Goal: Information Seeking & Learning: Compare options

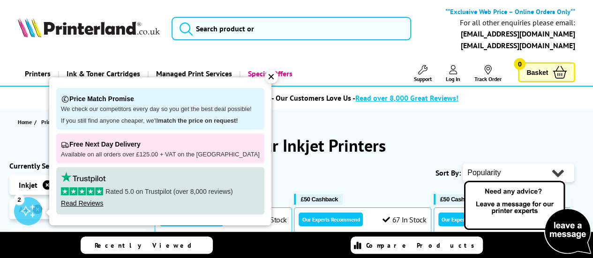
click at [265, 76] on div "✕" at bounding box center [271, 76] width 13 height 13
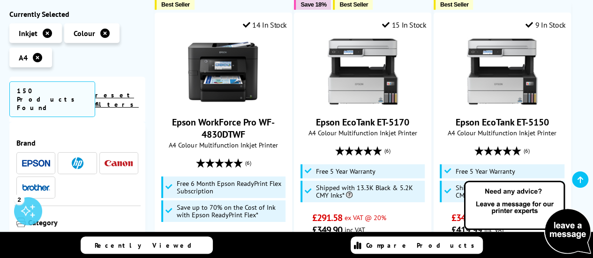
scroll to position [1452, 0]
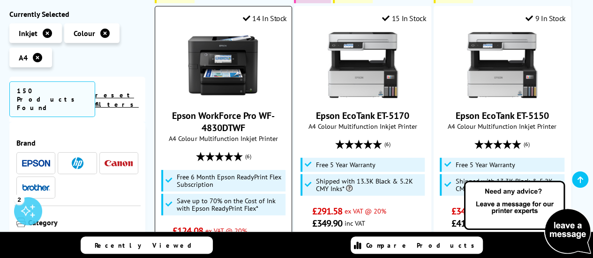
click at [215, 110] on link "Epson WorkForce Pro WF-4830DTWF" at bounding box center [223, 122] width 103 height 24
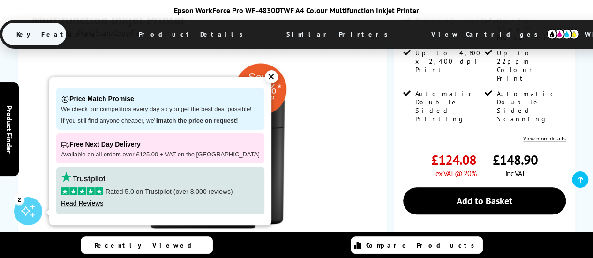
scroll to position [375, 0]
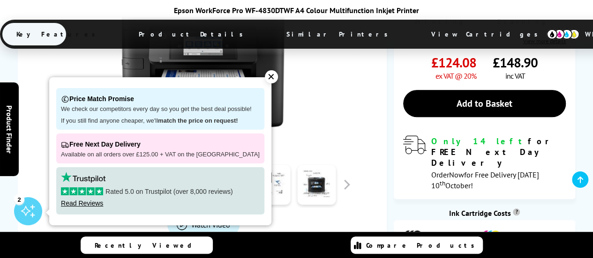
click at [266, 77] on div "✕" at bounding box center [271, 76] width 13 height 13
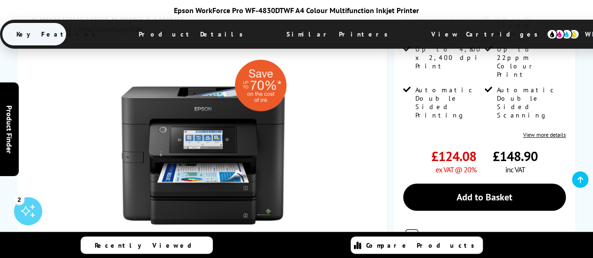
scroll to position [468, 0]
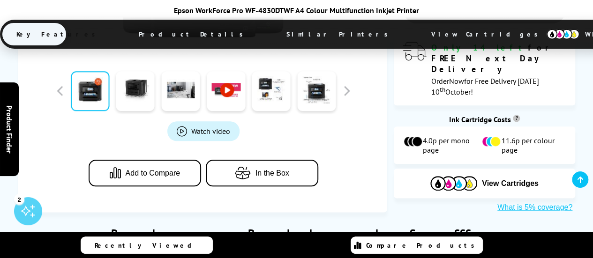
click at [546, 33] on img at bounding box center [562, 34] width 33 height 10
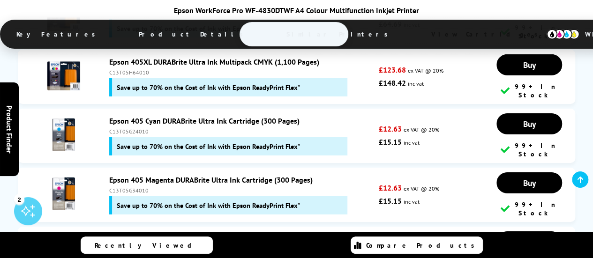
scroll to position [3269, 0]
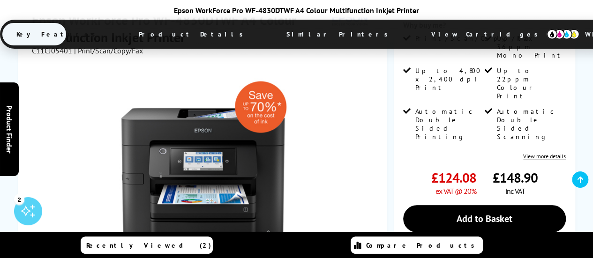
scroll to position [281, 0]
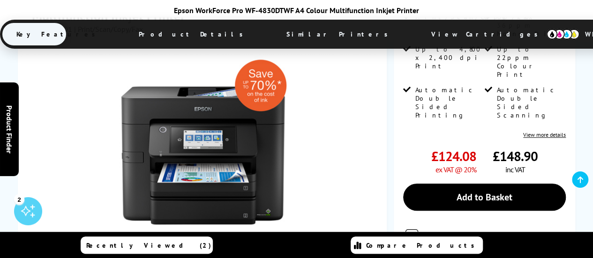
click at [188, 33] on span "Product Details" at bounding box center [193, 34] width 137 height 22
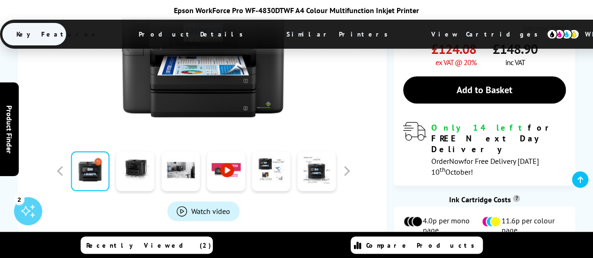
scroll to position [422, 0]
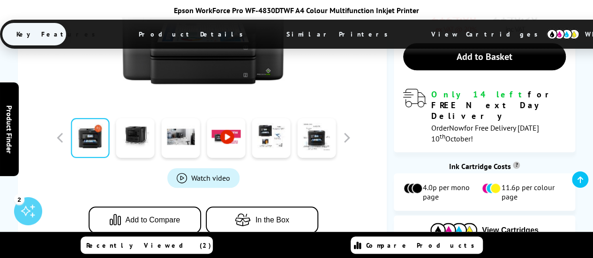
click at [197, 34] on span "Product Details" at bounding box center [193, 34] width 137 height 22
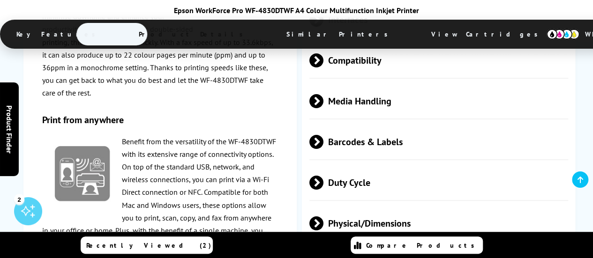
scroll to position [2033, 0]
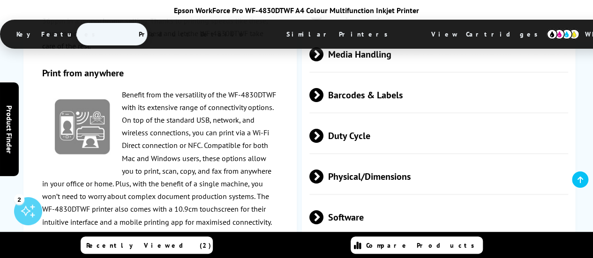
click at [323, 210] on span at bounding box center [323, 217] width 0 height 14
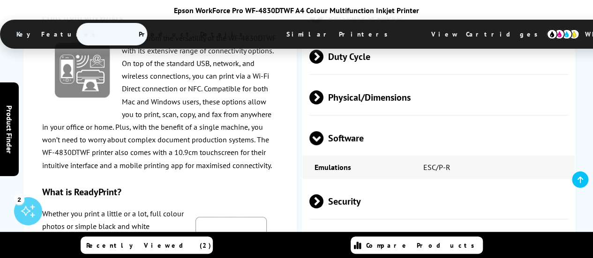
scroll to position [2127, 0]
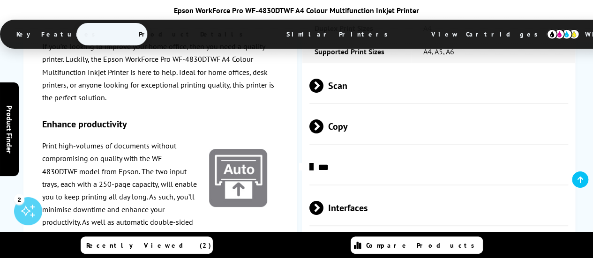
scroll to position [1799, 0]
click at [113, 175] on p "Print high-volumes of documents without compromising on quality with the WF-483…" at bounding box center [160, 216] width 236 height 153
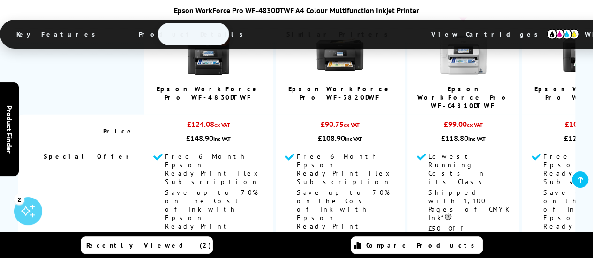
scroll to position [2877, 0]
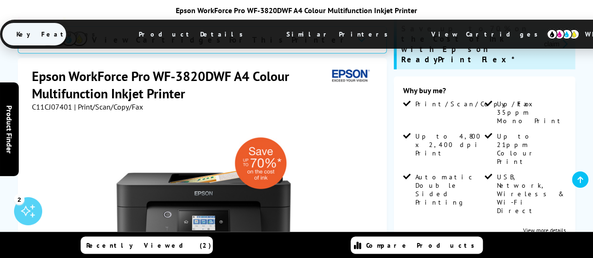
scroll to position [187, 0]
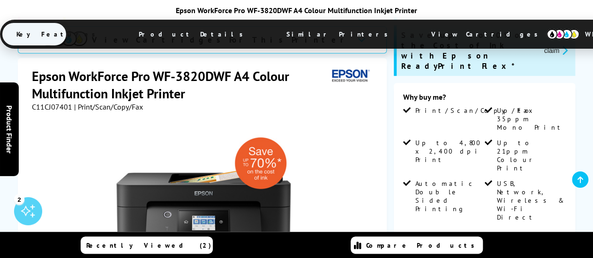
click at [189, 32] on span "Product Details" at bounding box center [193, 34] width 137 height 22
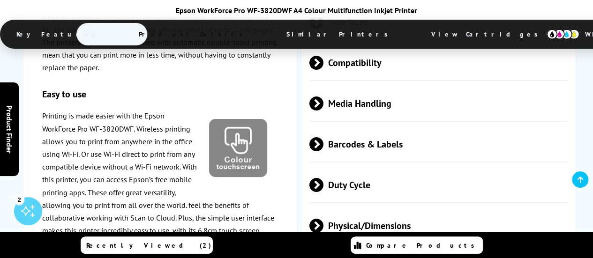
scroll to position [1849, 0]
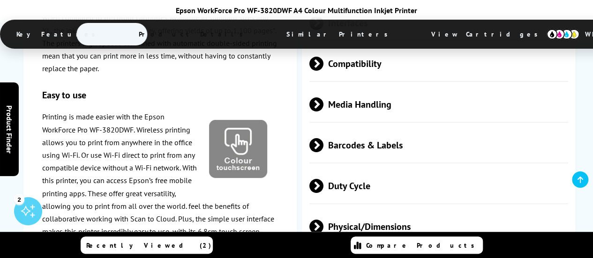
click at [323, 179] on span at bounding box center [323, 186] width 0 height 14
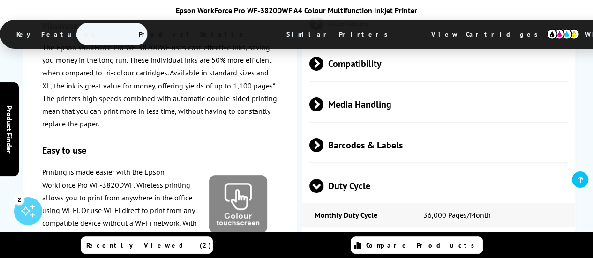
click at [323, 168] on span "Duty Cycle" at bounding box center [438, 185] width 259 height 35
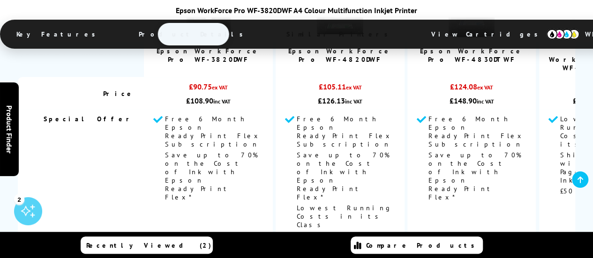
scroll to position [2623, 0]
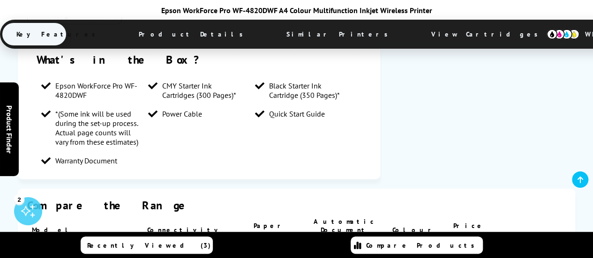
scroll to position [1218, 0]
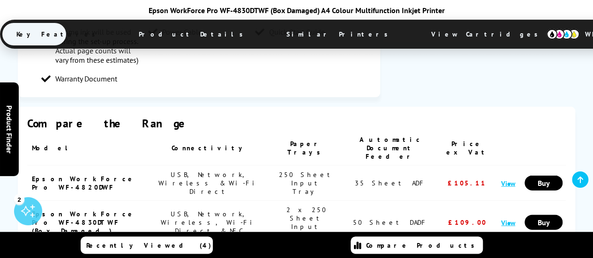
scroll to position [1077, 0]
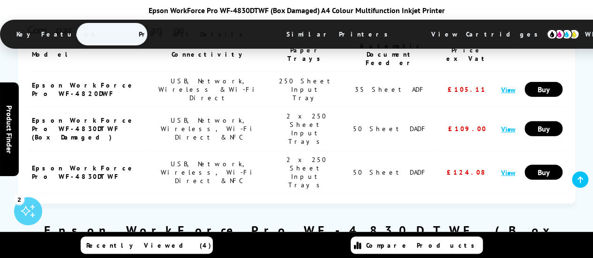
click at [520, 254] on link "Glossary Of Printer Terms" at bounding box center [464, 258] width 184 height 8
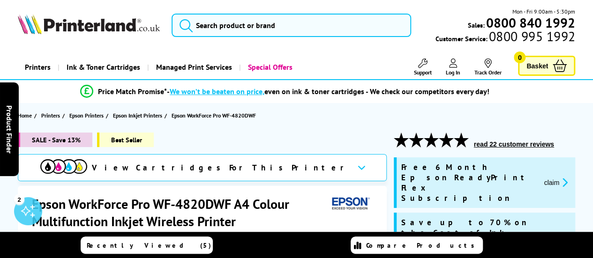
scroll to position [94, 0]
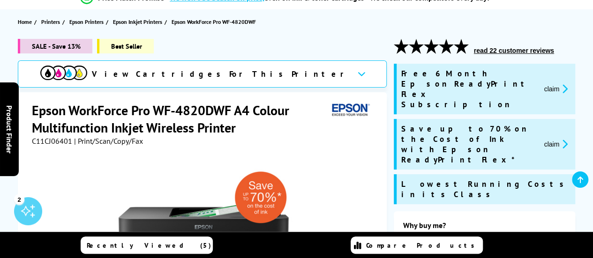
click at [314, 146] on div at bounding box center [203, 252] width 343 height 212
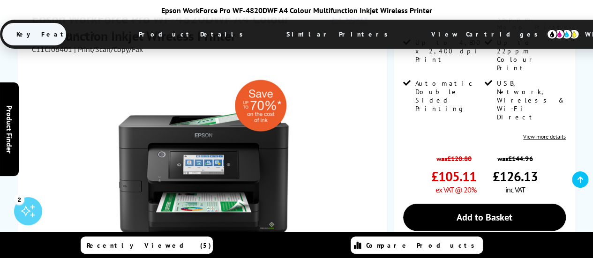
scroll to position [375, 0]
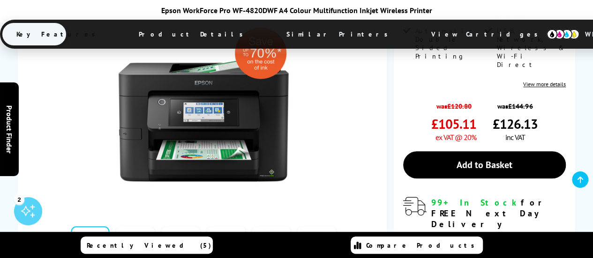
click at [191, 34] on span "Product Details" at bounding box center [193, 34] width 137 height 22
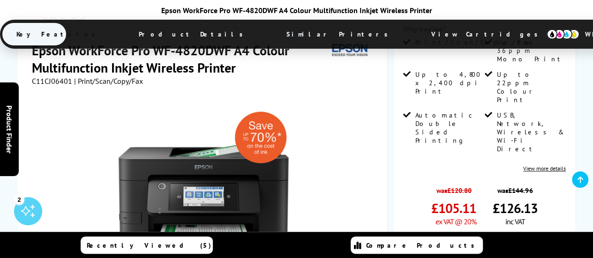
scroll to position [299, 0]
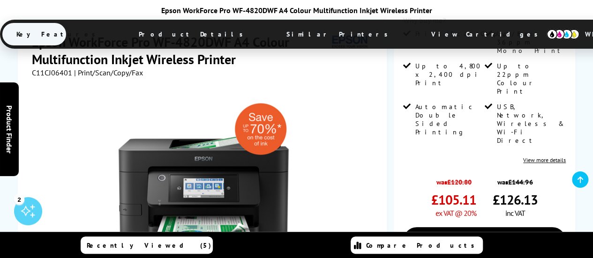
click at [200, 34] on span "Product Details" at bounding box center [193, 34] width 137 height 22
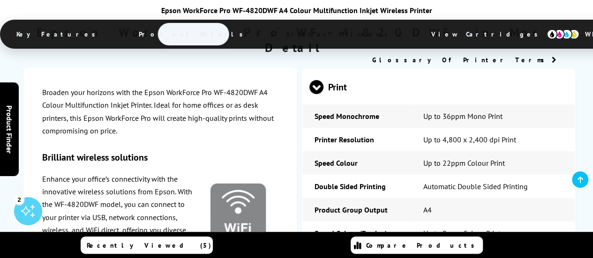
scroll to position [1517, 0]
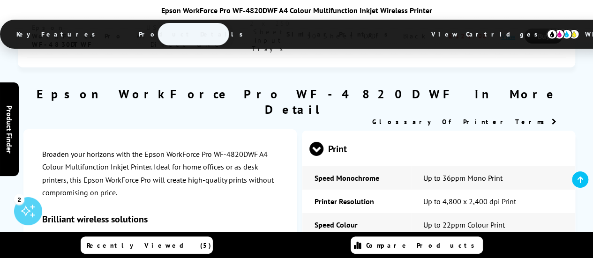
click at [417, 32] on span "View Cartridges" at bounding box center [488, 34] width 143 height 24
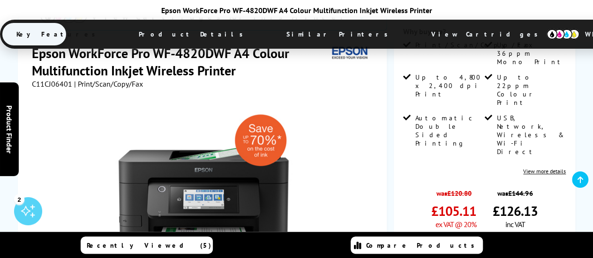
scroll to position [278, 0]
